Goal: Check status: Check status

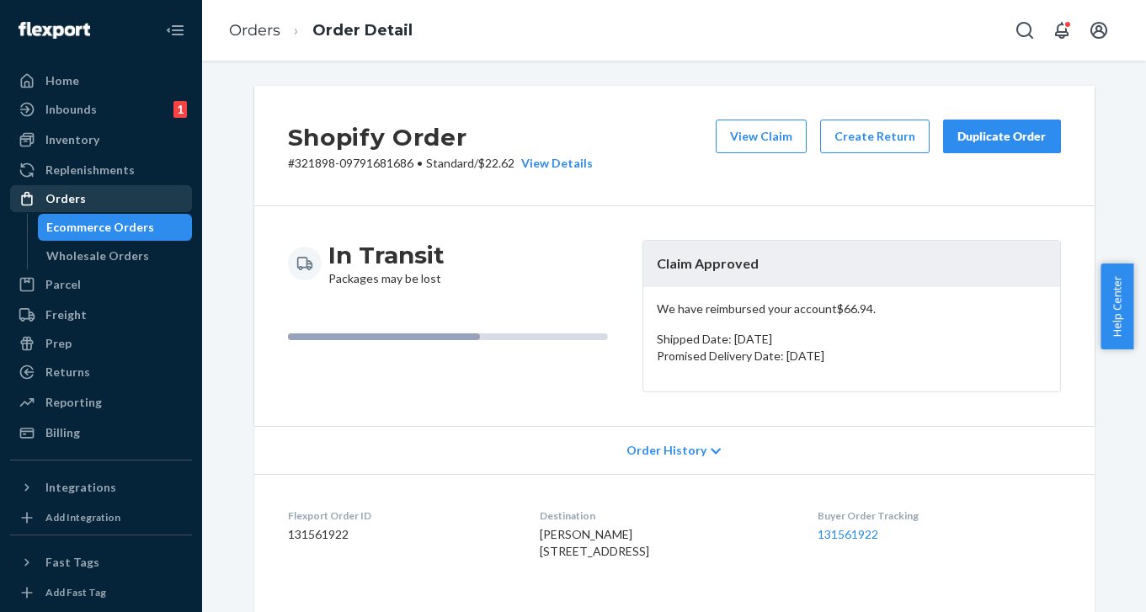
scroll to position [1087, 0]
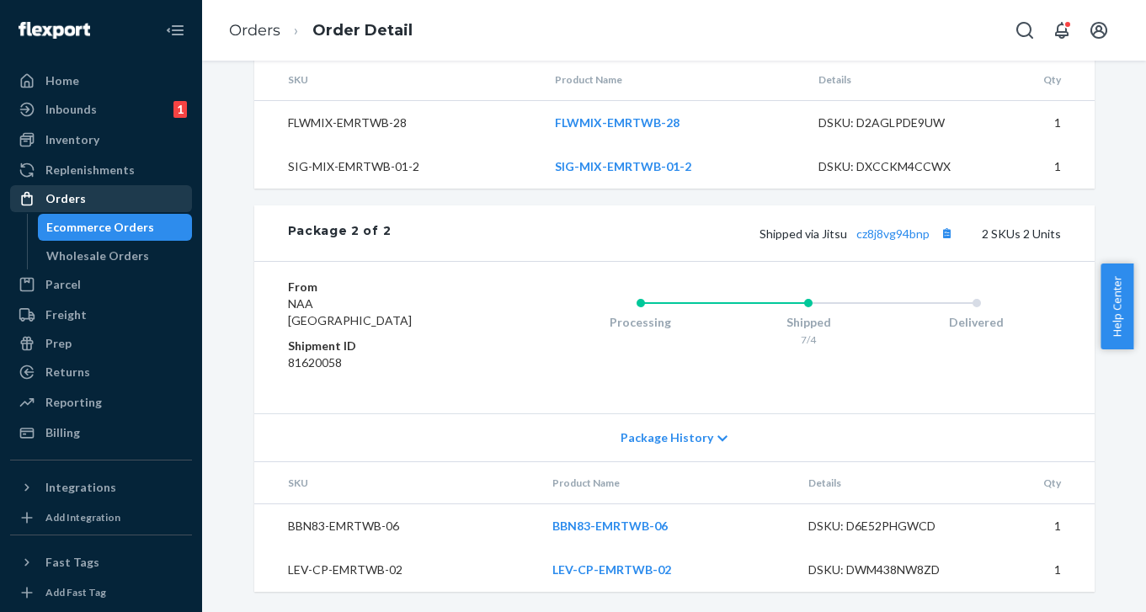
click at [83, 201] on div "Orders" at bounding box center [101, 199] width 178 height 24
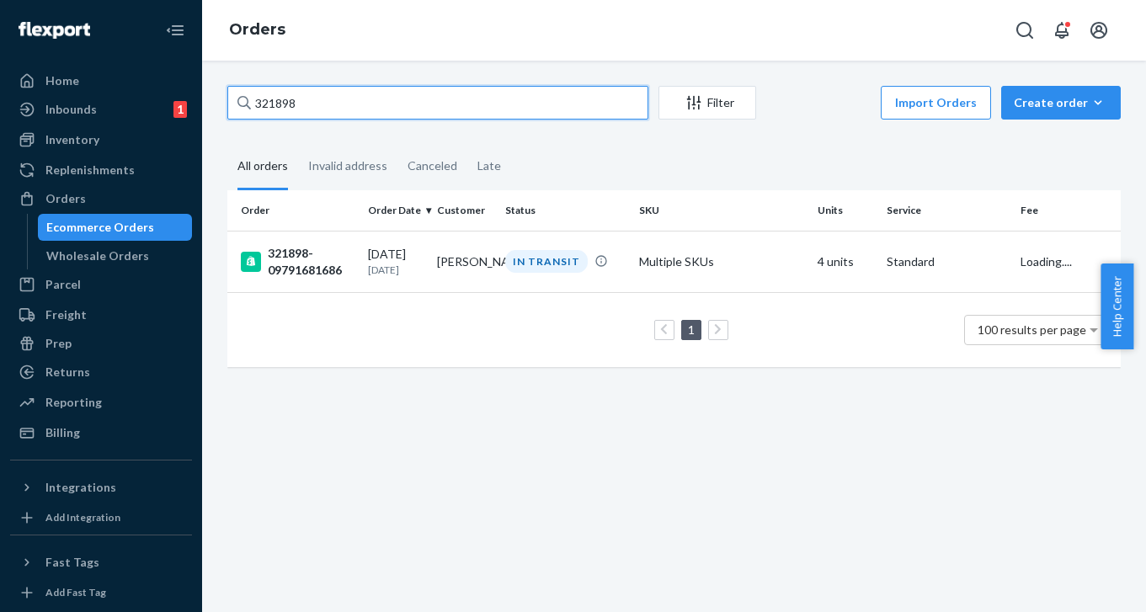
click at [387, 102] on input "321898" at bounding box center [437, 103] width 421 height 34
paste input "5446"
type input "325446"
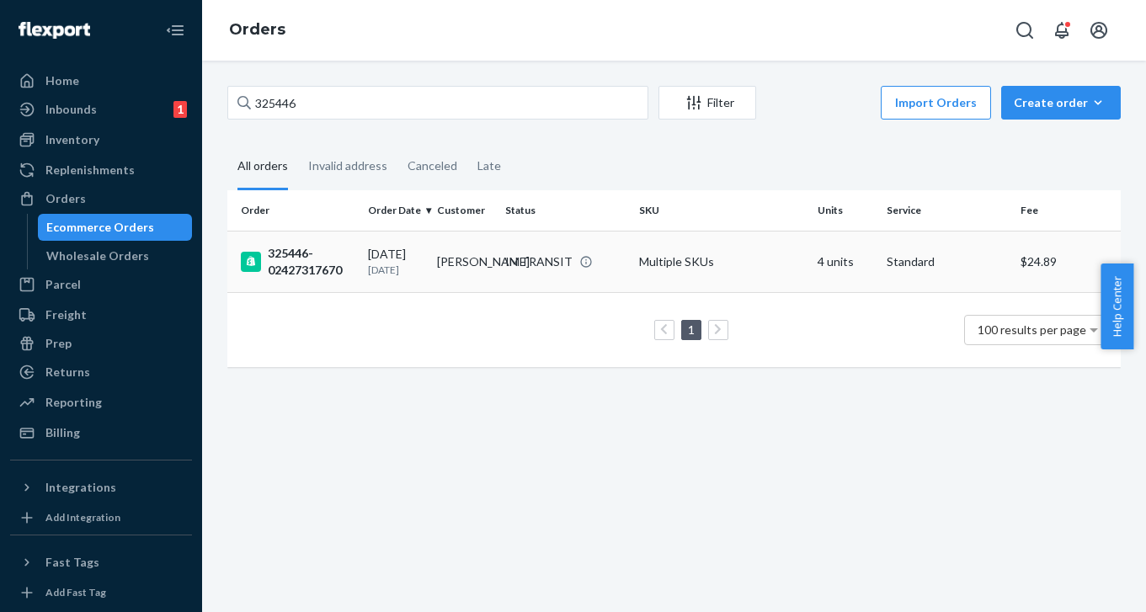
click at [312, 243] on td "325446-02427317670" at bounding box center [294, 261] width 134 height 61
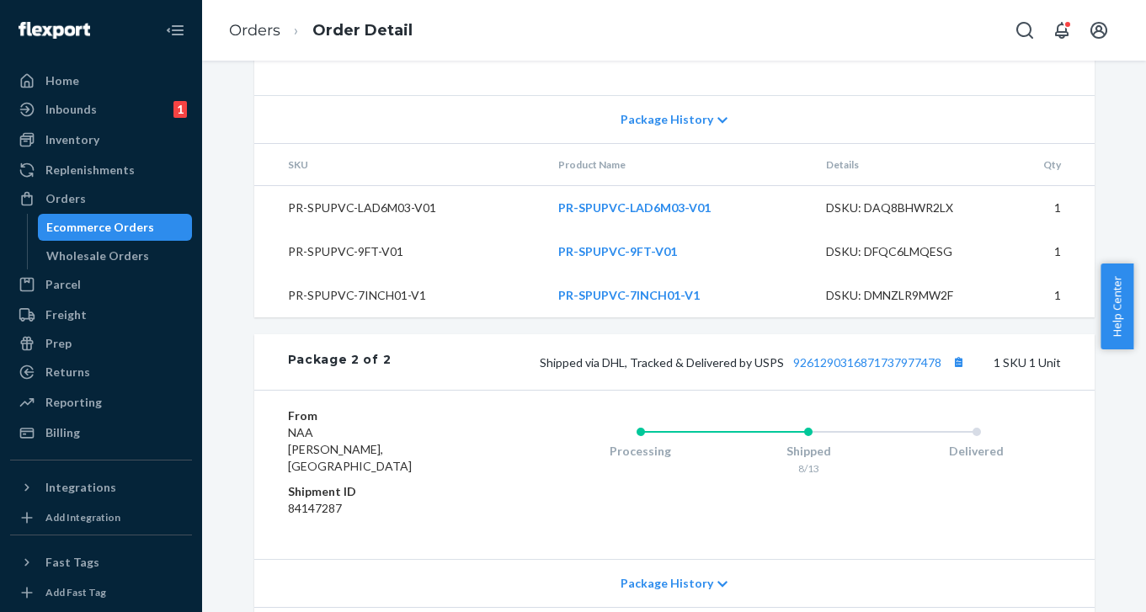
scroll to position [1084, 0]
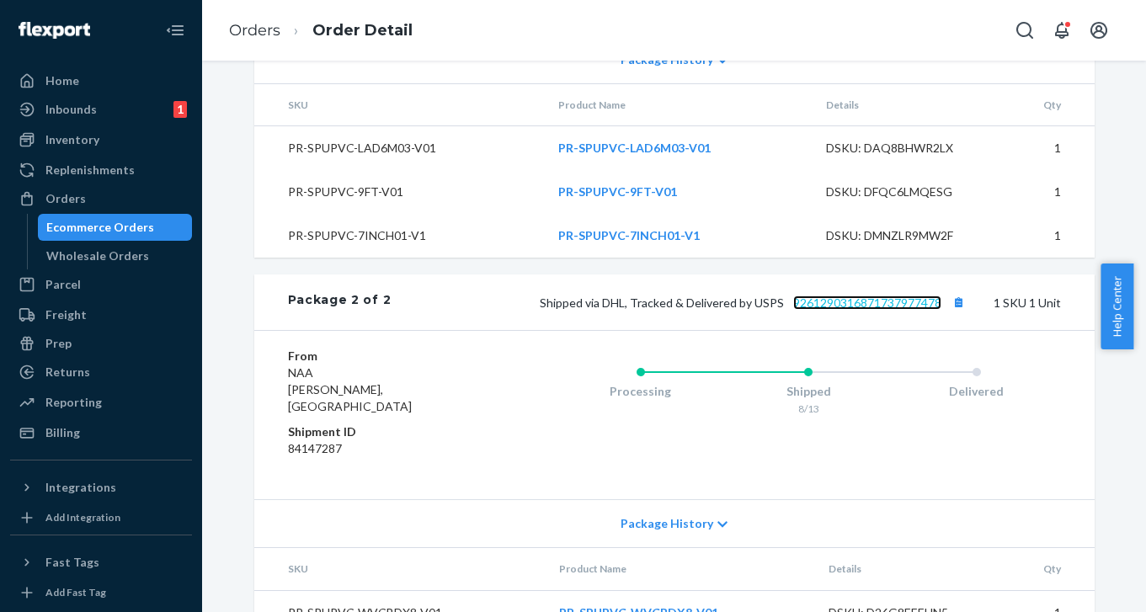
click at [867, 296] on link "9261290316871737977478" at bounding box center [867, 303] width 148 height 14
